Goal: Task Accomplishment & Management: Complete application form

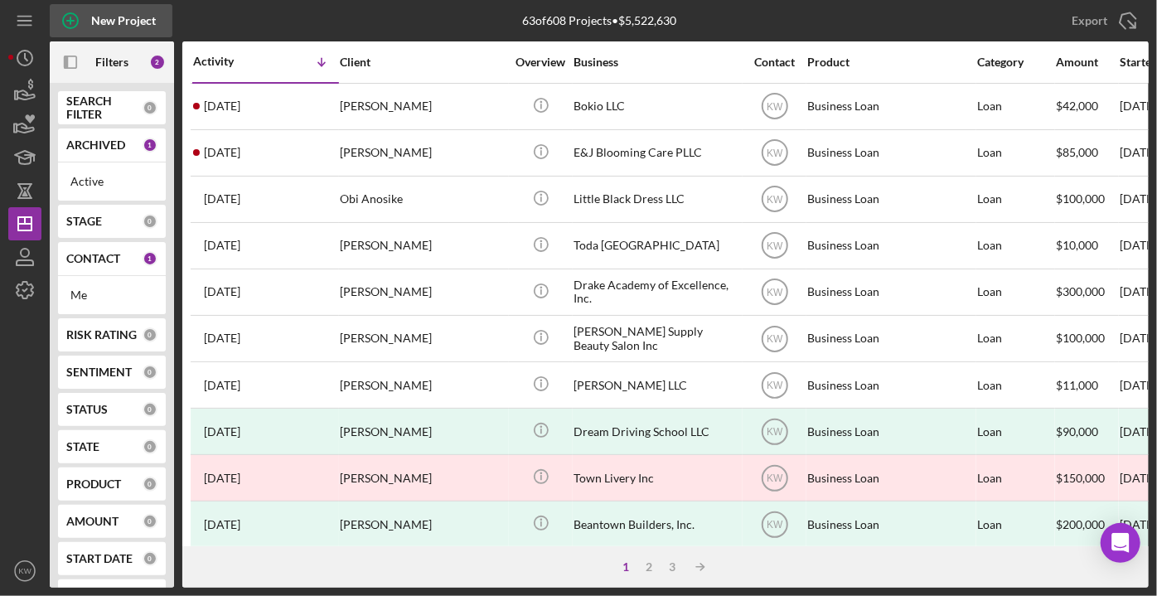
click at [137, 19] on div "New Project" at bounding box center [123, 20] width 65 height 33
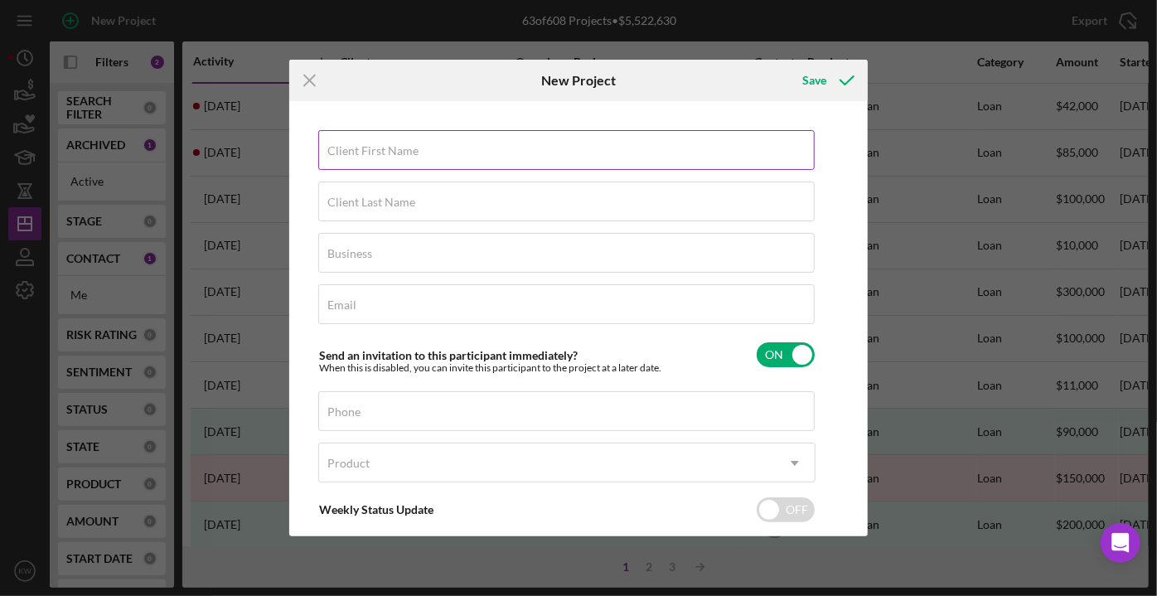
click at [408, 142] on div "Client First Name Required" at bounding box center [566, 150] width 497 height 41
type input "[PERSON_NAME]"
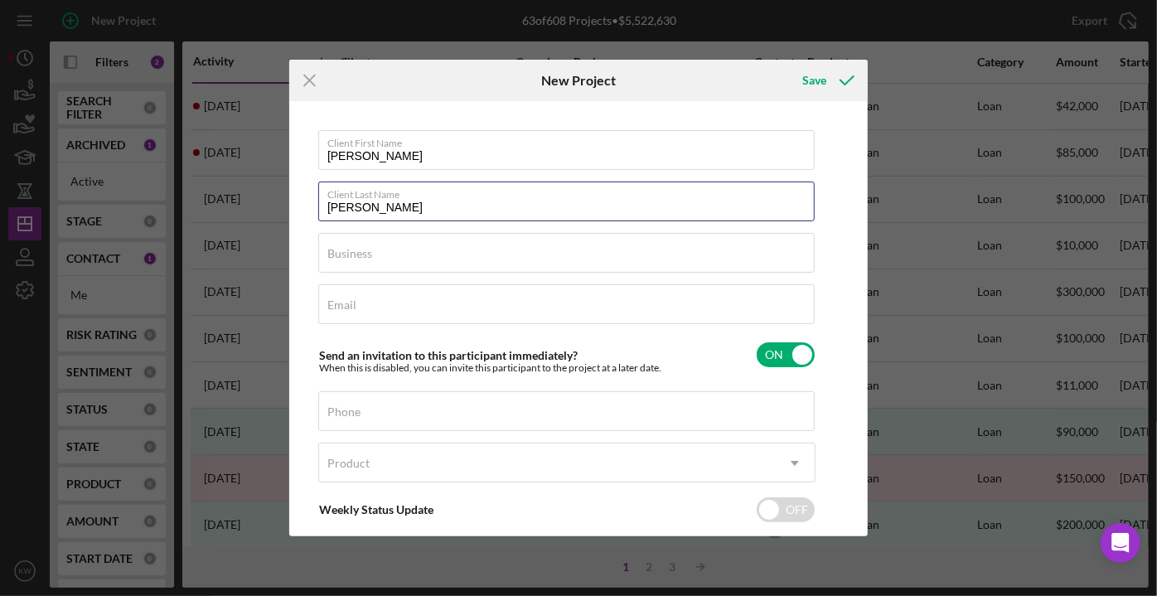
type input "[PERSON_NAME]"
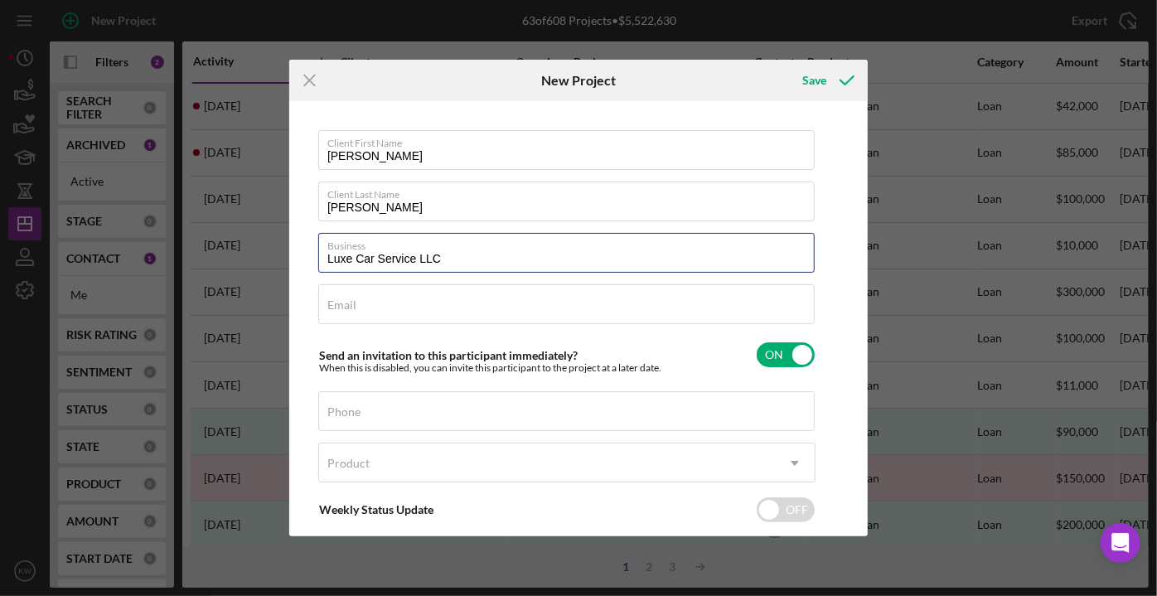
type input "Luxe Car Service LLC"
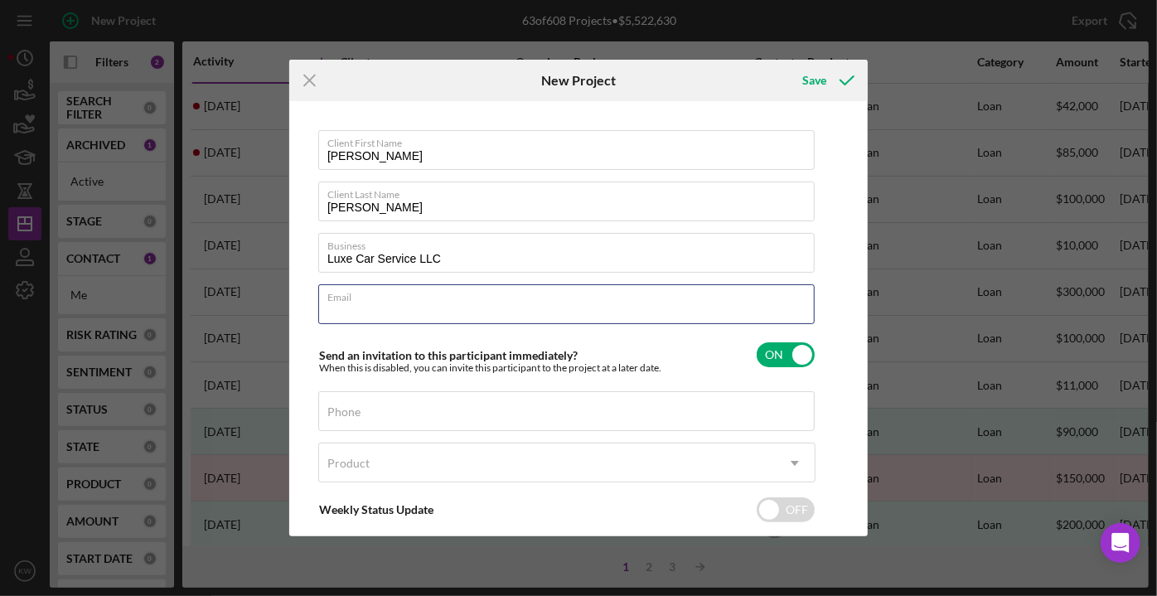
paste input "[EMAIL_ADDRESS][DOMAIN_NAME]"
type input "[EMAIL_ADDRESS][DOMAIN_NAME]"
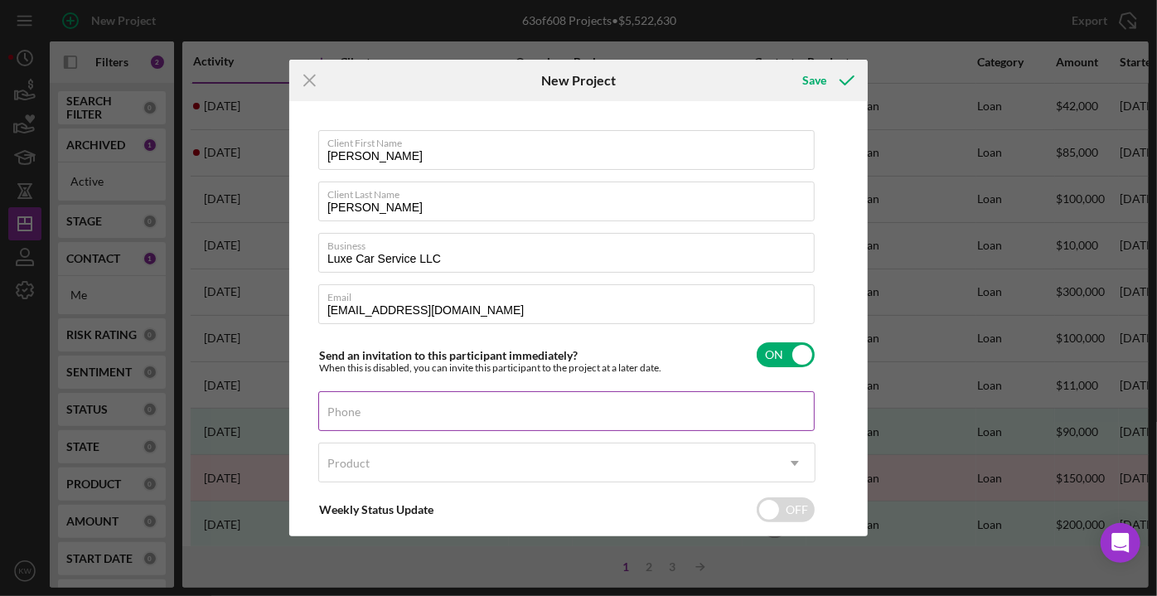
click at [439, 421] on input "Phone" at bounding box center [566, 411] width 496 height 40
paste input "[PHONE_NUMBER]"
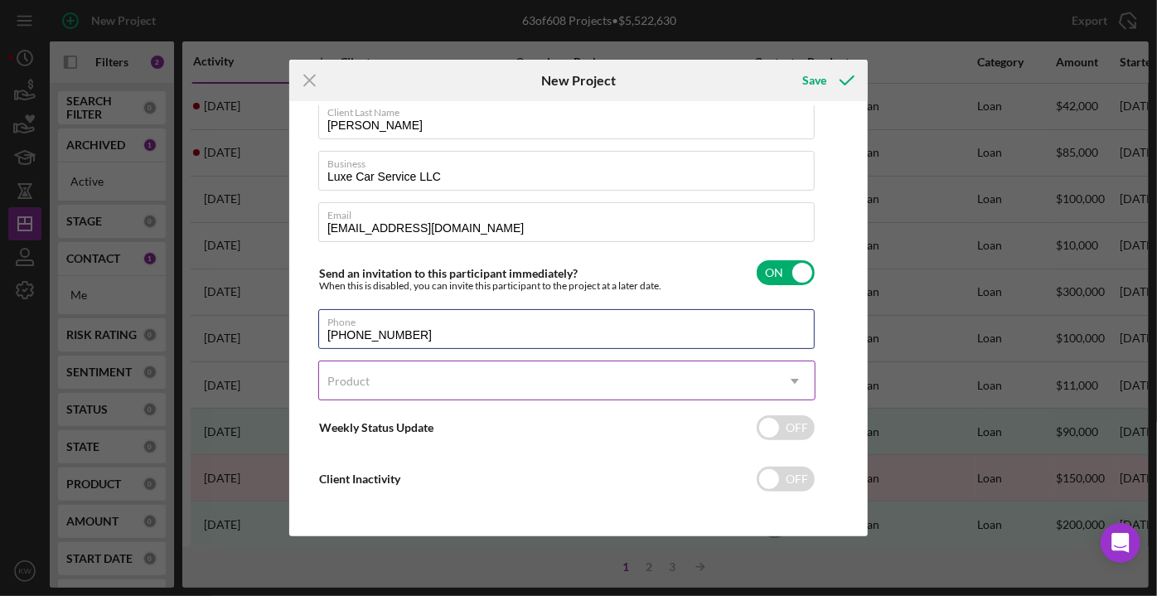
scroll to position [85, 0]
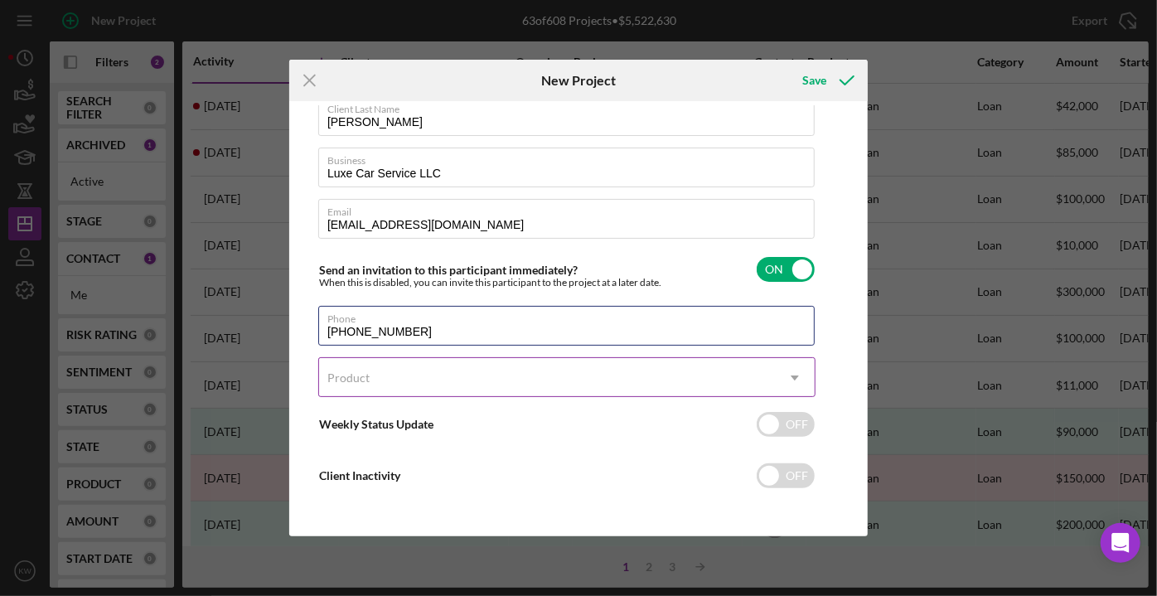
type input "[PHONE_NUMBER]"
click at [465, 375] on div "Product" at bounding box center [547, 378] width 456 height 38
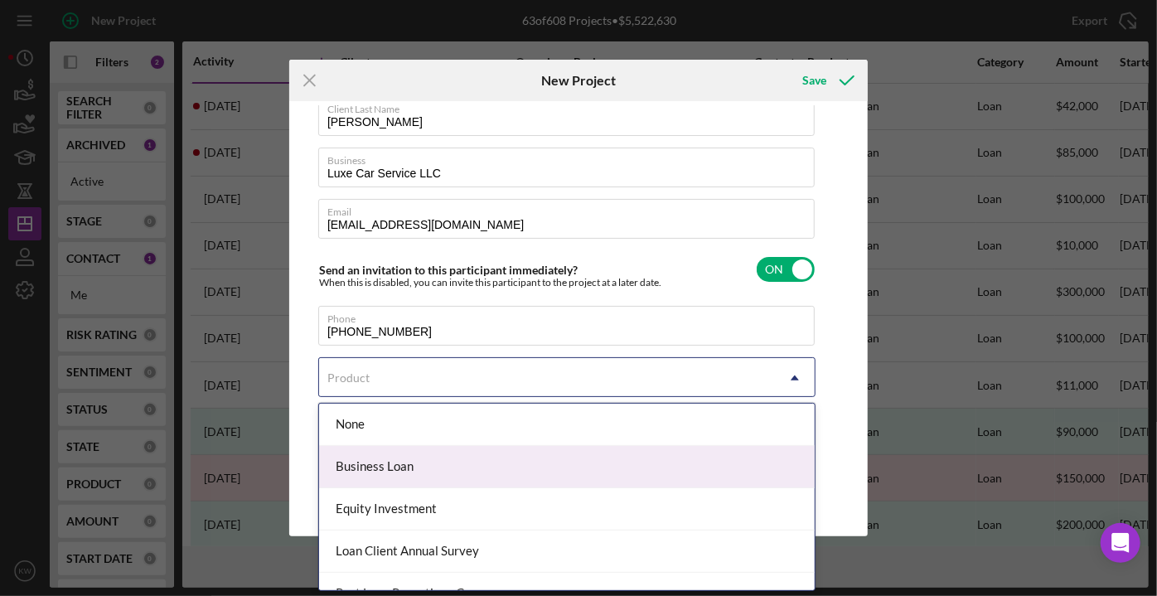
click at [455, 454] on div "Business Loan" at bounding box center [566, 467] width 495 height 42
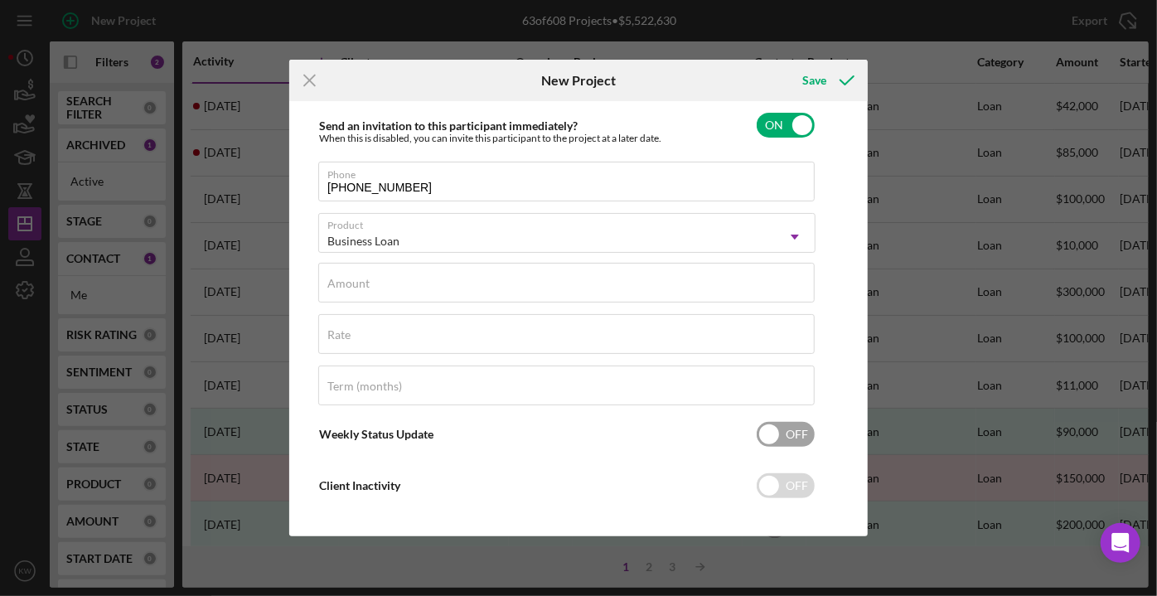
scroll to position [239, 0]
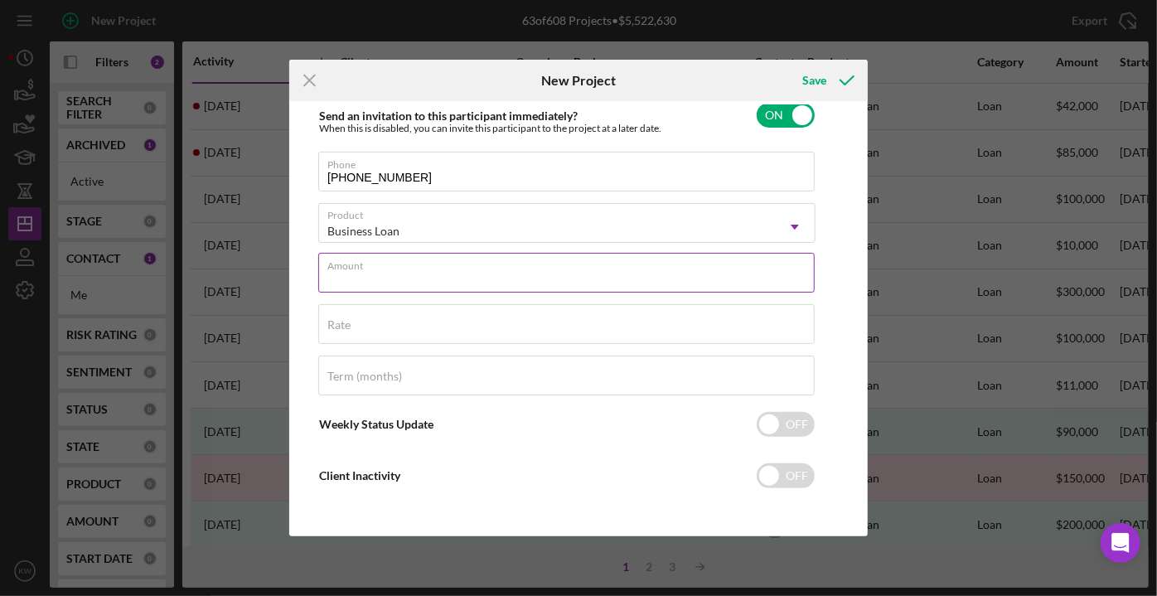
click at [449, 274] on input "Amount" at bounding box center [566, 273] width 496 height 40
type input "$350,000"
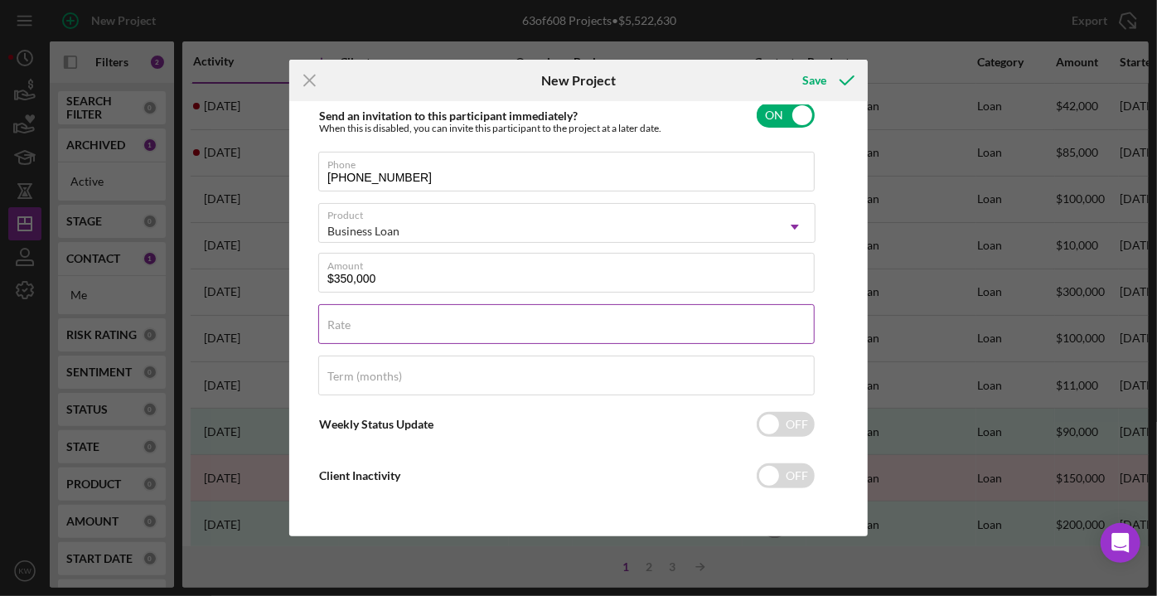
click at [383, 324] on input "Rate" at bounding box center [566, 324] width 496 height 40
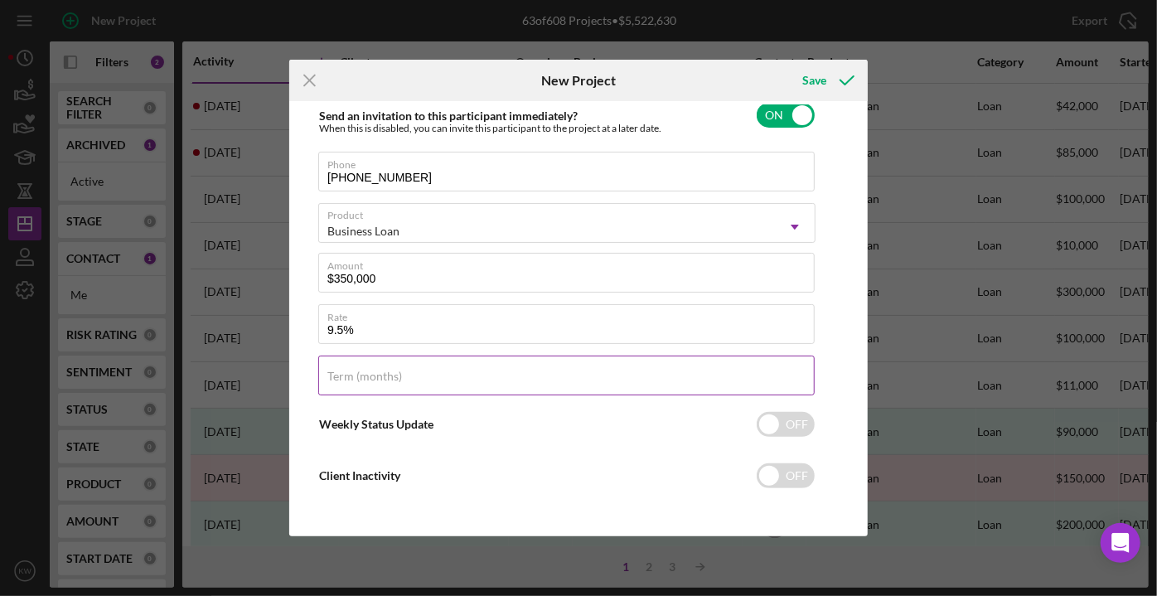
type input "9.500%"
click at [396, 371] on label "Term (months)" at bounding box center [364, 376] width 75 height 13
click at [396, 371] on input "Term (months)" at bounding box center [566, 375] width 496 height 40
type input "60"
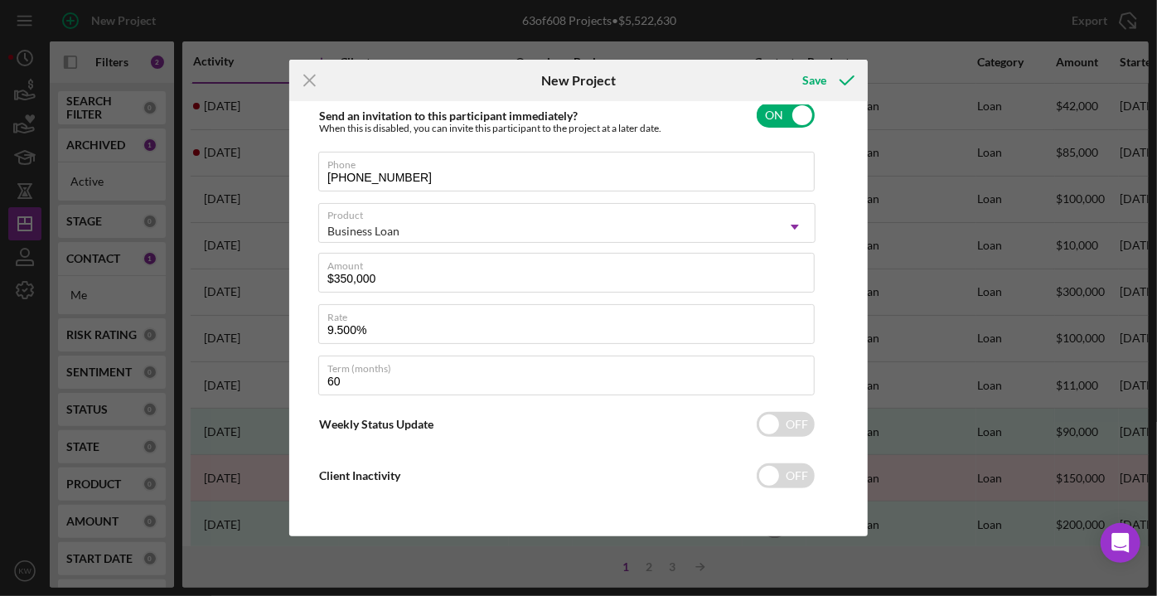
click at [835, 331] on div "Client First Name [PERSON_NAME] Client Last Name [PERSON_NAME] Business Luxe Ca…" at bounding box center [578, 318] width 570 height 427
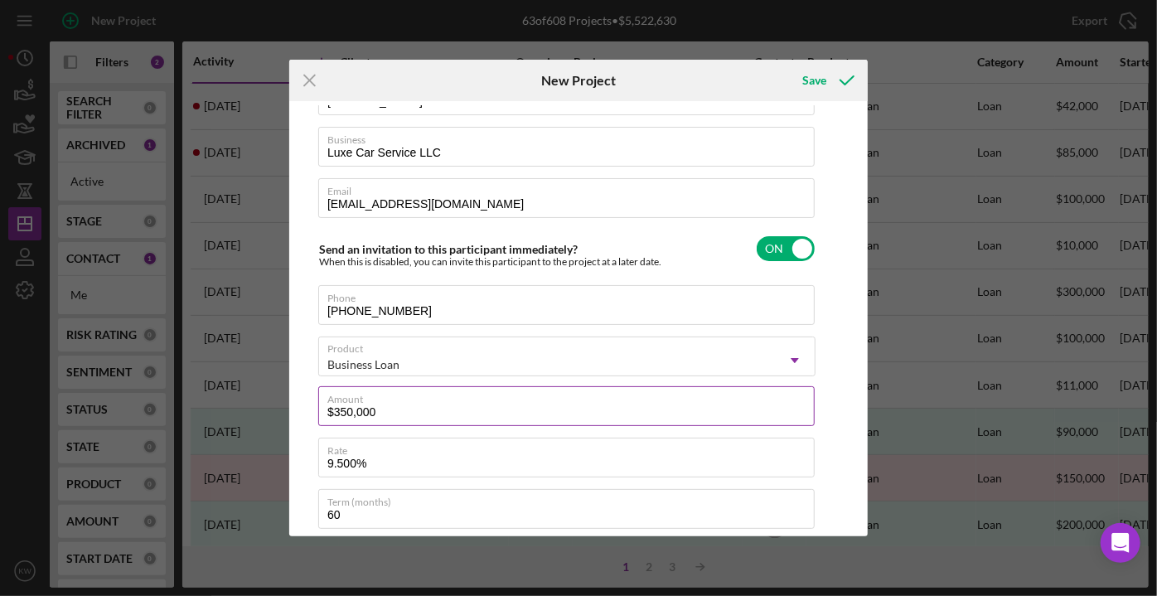
scroll to position [0, 0]
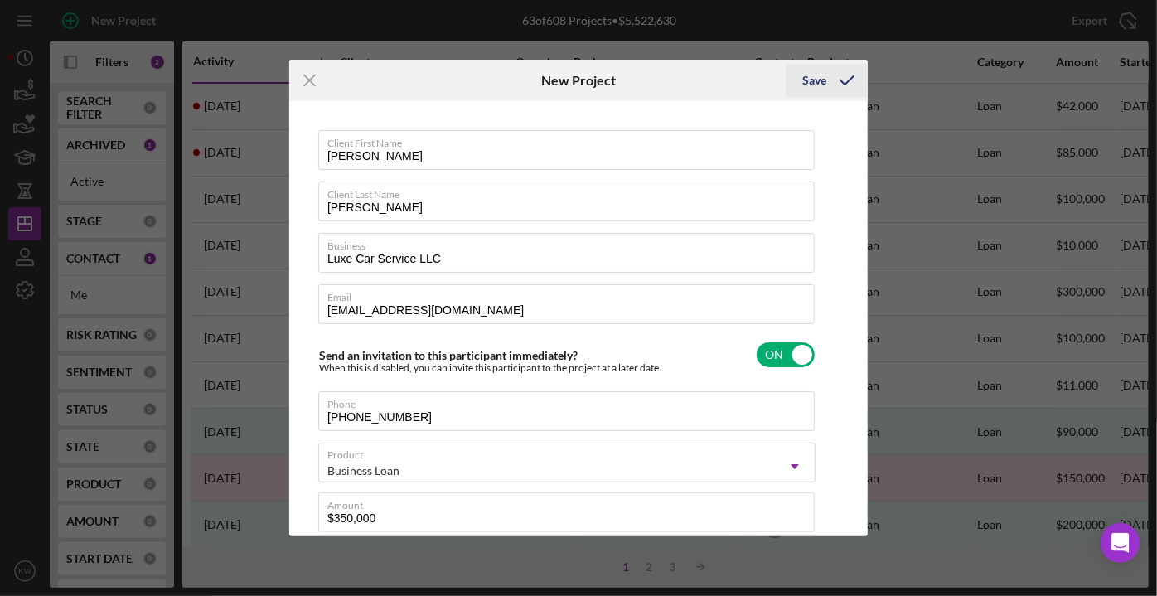
click at [826, 73] on icon "submit" at bounding box center [846, 80] width 41 height 41
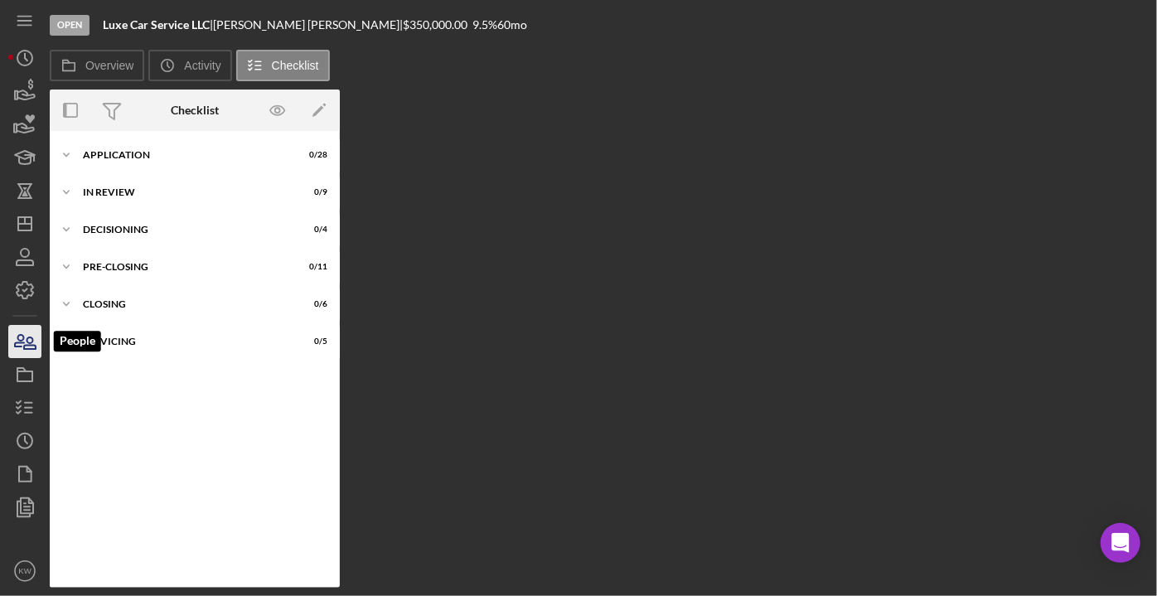
click at [28, 353] on icon "button" at bounding box center [24, 341] width 41 height 41
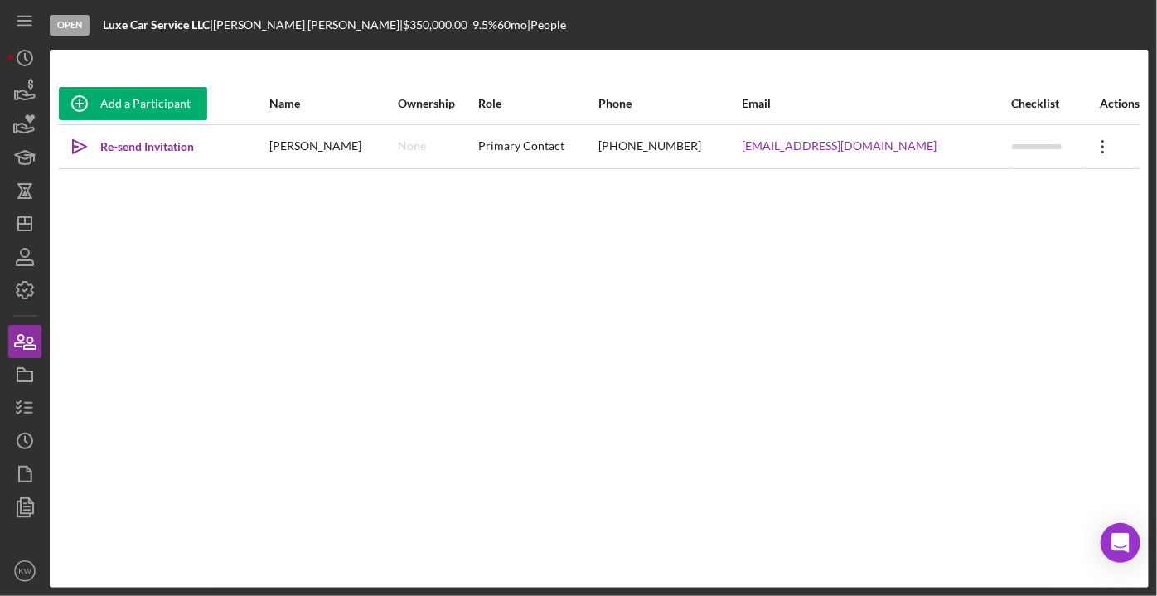
click at [1087, 149] on icon "Icon/Overflow" at bounding box center [1102, 146] width 41 height 41
